Goal: Obtain resource: Obtain resource

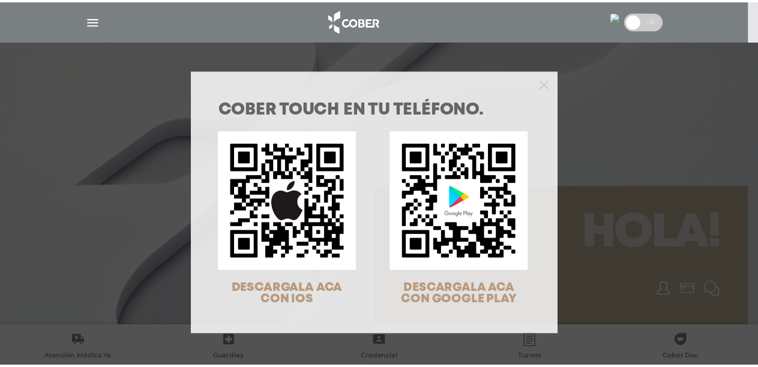
scroll to position [38, 0]
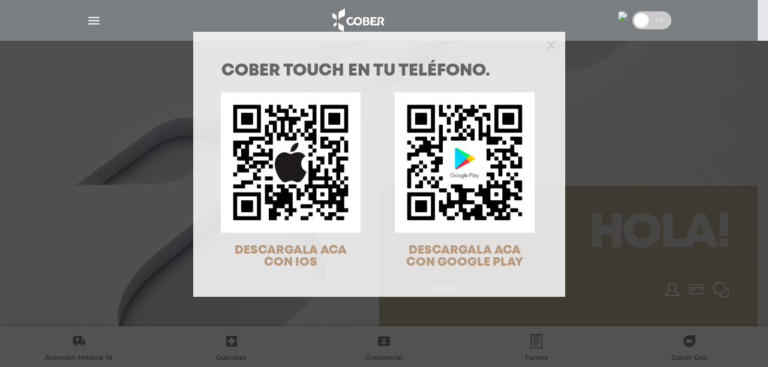
click at [589, 115] on div "COBER TOUCH en tu teléfono. DESCARGALA ACA CON IOS DESCARGALA ACA CON GOOGLE PL…" at bounding box center [384, 183] width 768 height 367
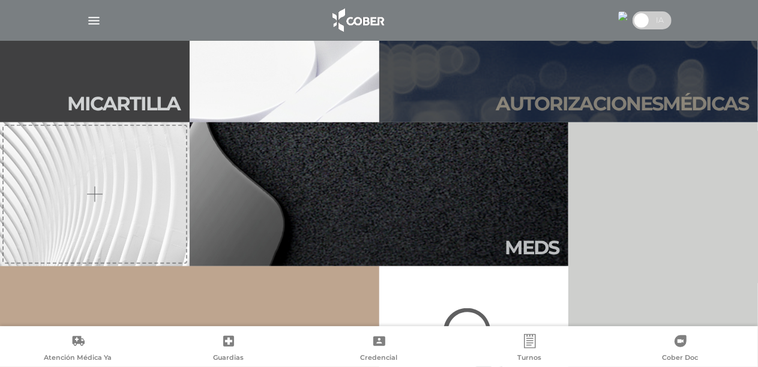
scroll to position [360, 0]
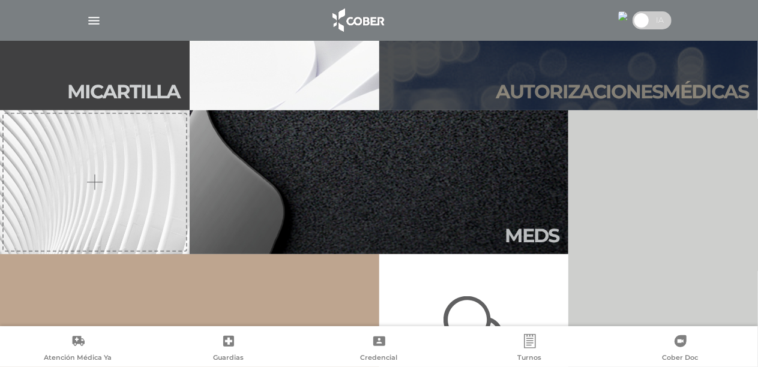
click at [641, 88] on h2 "Autori zaciones médicas" at bounding box center [622, 91] width 253 height 23
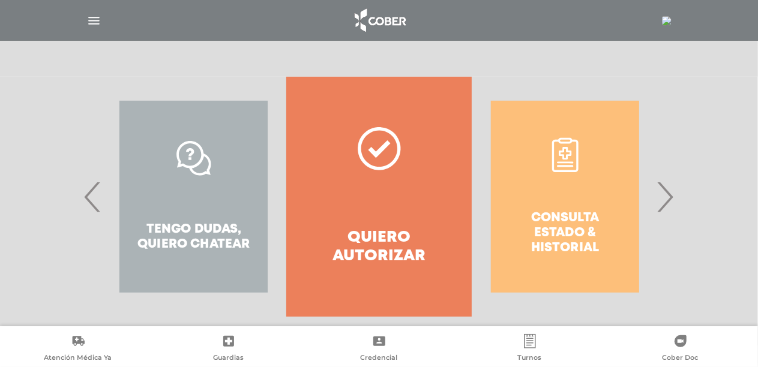
scroll to position [235, 0]
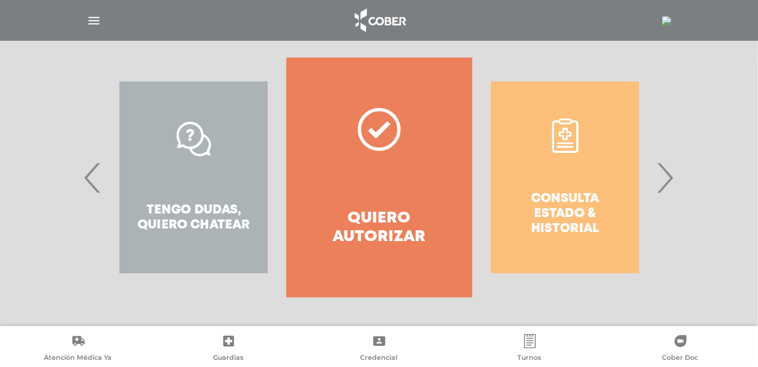
click at [663, 175] on span "›" at bounding box center [665, 177] width 23 height 65
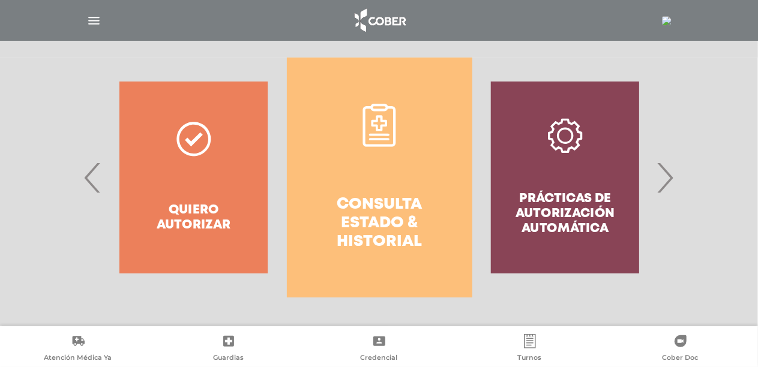
click at [383, 145] on icon at bounding box center [379, 125] width 33 height 43
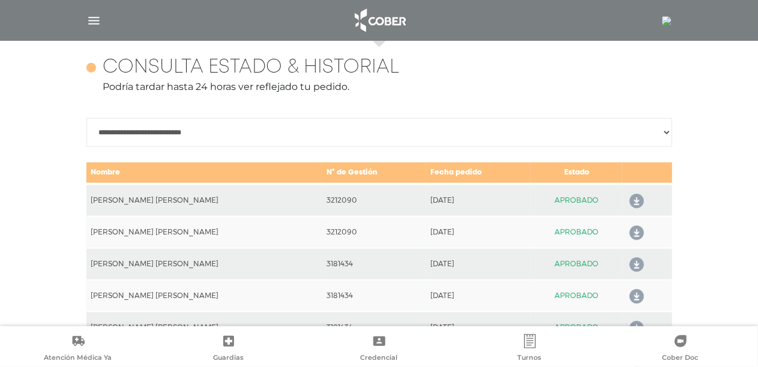
scroll to position [533, 0]
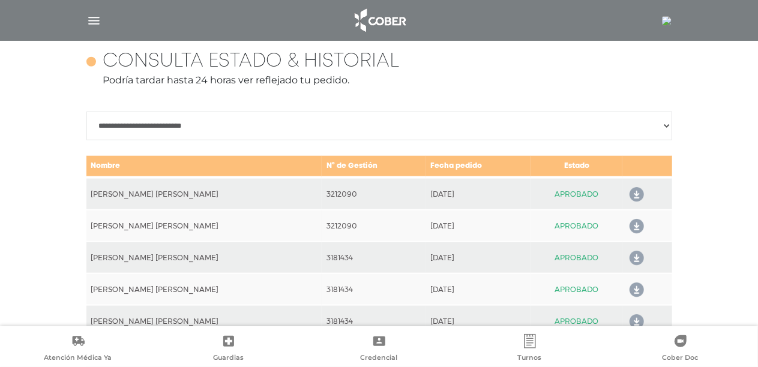
click at [630, 193] on icon at bounding box center [634, 194] width 19 height 19
click at [633, 224] on icon at bounding box center [634, 226] width 19 height 19
click at [629, 226] on icon at bounding box center [634, 226] width 19 height 19
click at [134, 125] on select "**********" at bounding box center [379, 126] width 586 height 29
select select "**********"
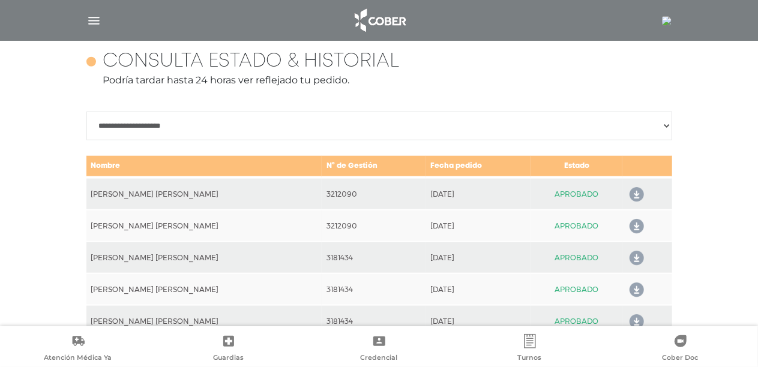
click at [86, 112] on select "**********" at bounding box center [379, 126] width 586 height 29
click at [633, 197] on icon at bounding box center [634, 194] width 19 height 19
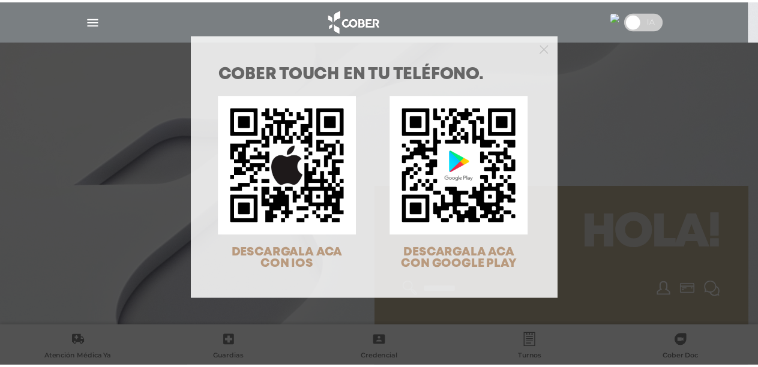
scroll to position [38, 0]
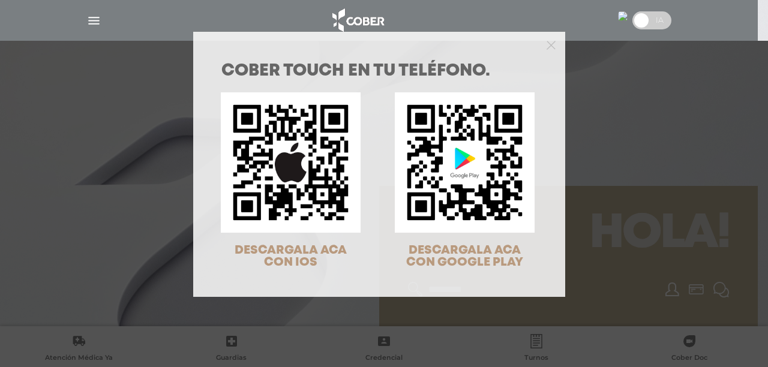
click at [664, 158] on div "COBER TOUCH en tu teléfono. DESCARGALA ACA CON IOS DESCARGALA ACA CON GOOGLE PL…" at bounding box center [384, 183] width 768 height 367
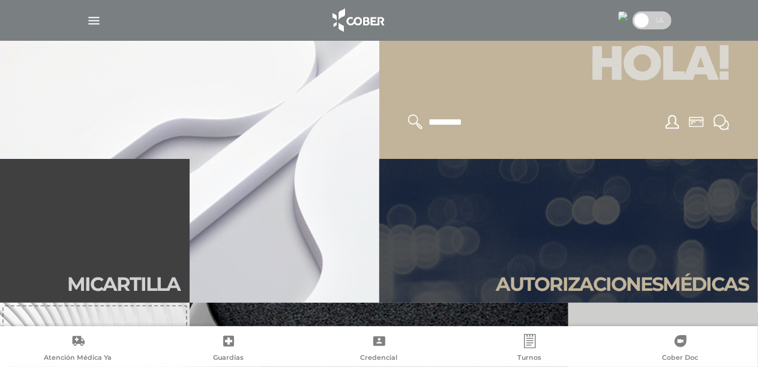
scroll to position [240, 0]
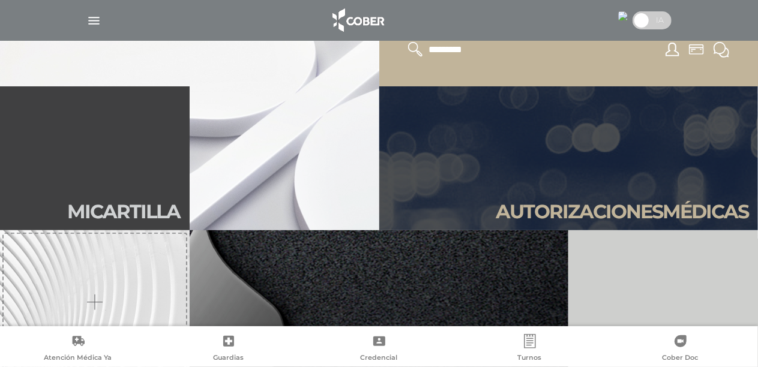
click at [587, 205] on h2 "Autori zaciones médicas" at bounding box center [622, 211] width 253 height 23
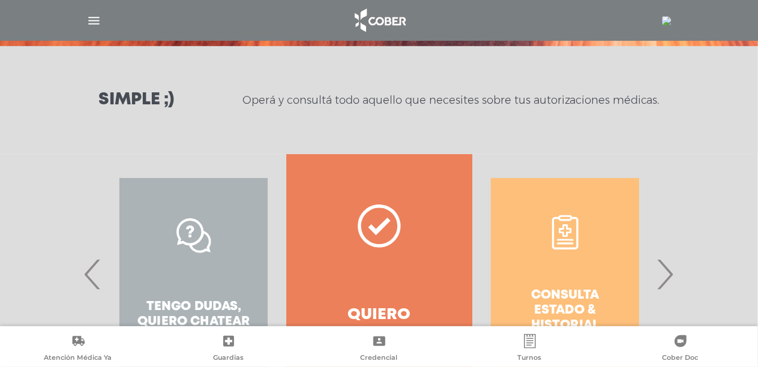
scroll to position [180, 0]
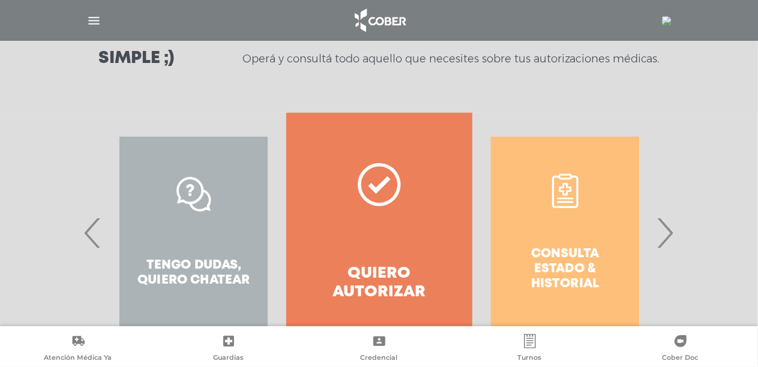
click at [571, 192] on div "Consulta estado & historial" at bounding box center [564, 233] width 185 height 240
click at [663, 234] on span "›" at bounding box center [665, 232] width 23 height 65
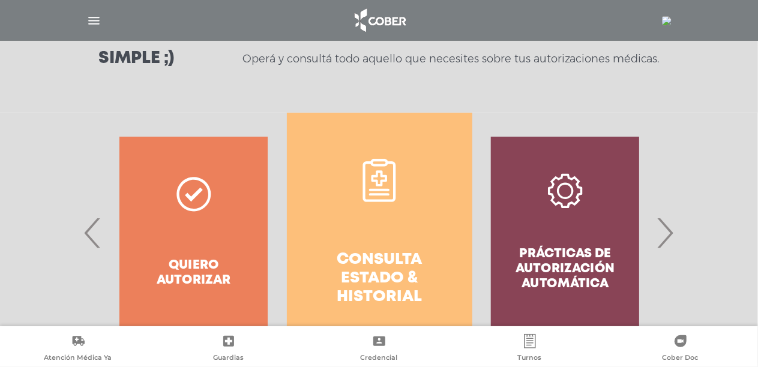
click at [564, 183] on div "Prácticas de autorización automática" at bounding box center [564, 233] width 185 height 240
click at [570, 186] on div "Prácticas de autorización automática" at bounding box center [564, 233] width 185 height 240
click at [565, 194] on div "Prácticas de autorización automática" at bounding box center [564, 233] width 185 height 240
click at [377, 179] on icon at bounding box center [379, 180] width 43 height 43
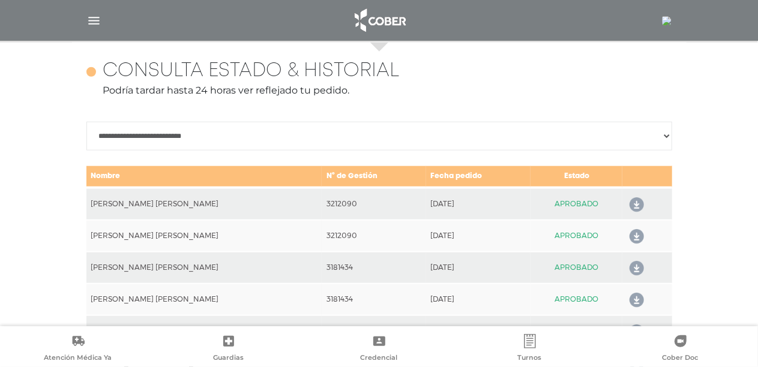
scroll to position [533, 0]
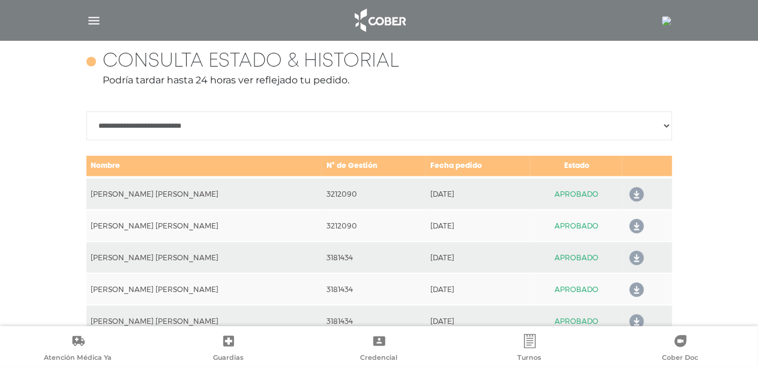
click at [630, 194] on icon at bounding box center [634, 194] width 19 height 19
